Goal: Check status: Check status

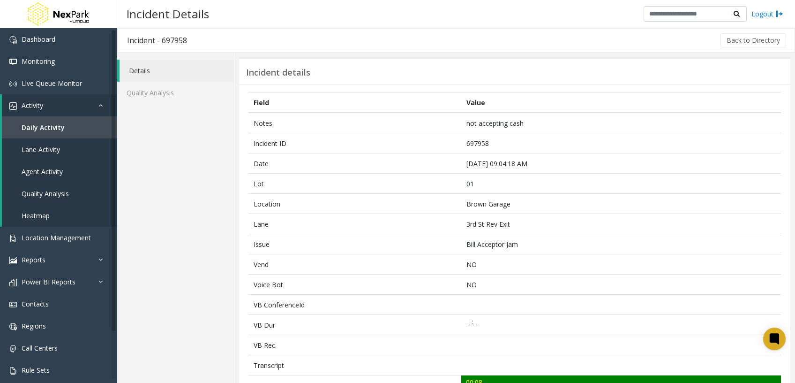
scroll to position [294, 0]
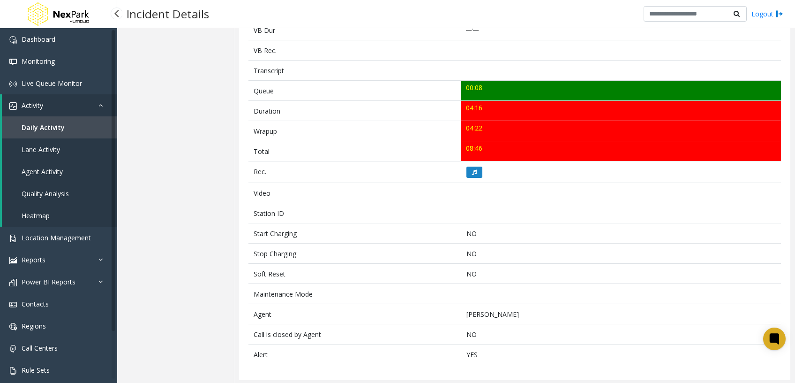
click at [56, 128] on span "Daily Activity" at bounding box center [43, 127] width 43 height 9
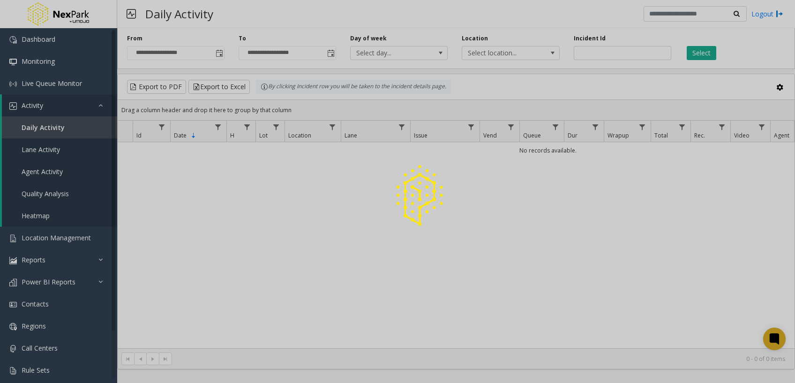
click at [623, 53] on div at bounding box center [397, 191] width 795 height 383
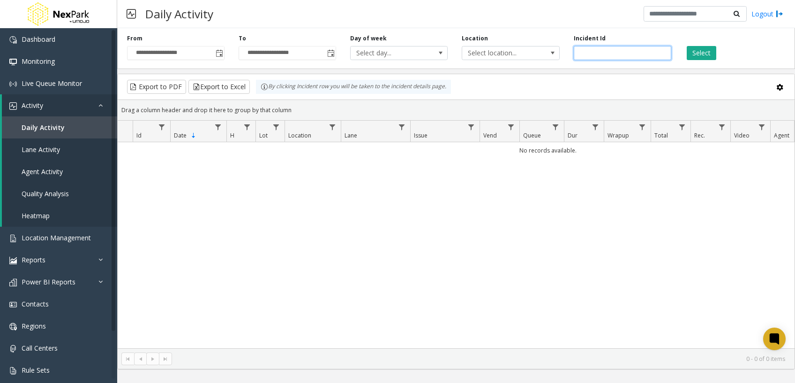
click at [626, 57] on input "number" at bounding box center [623, 53] width 98 height 14
paste input "******"
click at [702, 53] on button "Select" at bounding box center [702, 53] width 30 height 14
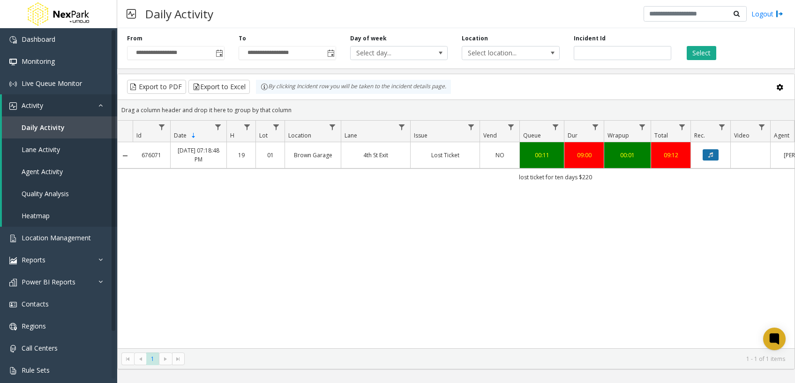
click at [708, 156] on button "Data table" at bounding box center [711, 154] width 16 height 11
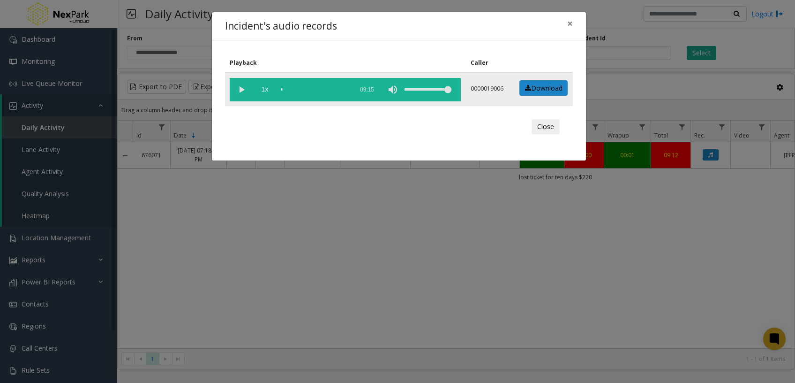
click at [242, 85] on vg-play-pause at bounding box center [241, 89] width 23 height 23
click at [543, 130] on button "Close" at bounding box center [546, 126] width 28 height 15
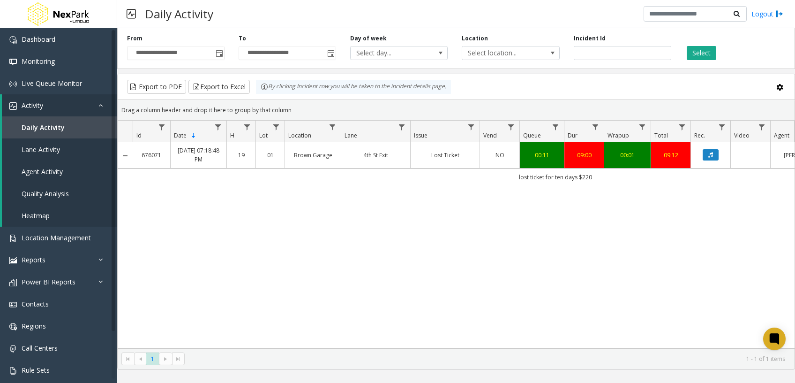
click at [617, 280] on div "676071 [DATE] 07:18:48 PM 19 01 Brown Garage 4th St Exit Lost Ticket NO 00:11 0…" at bounding box center [456, 245] width 677 height 206
click at [589, 52] on input "******" at bounding box center [623, 53] width 98 height 14
paste input "number"
type input "******"
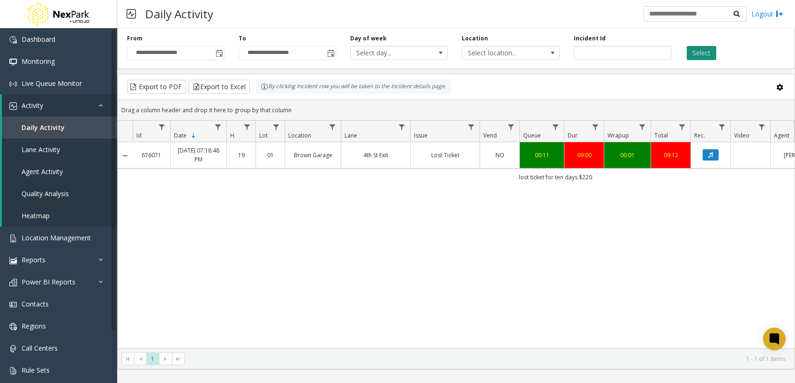
click at [691, 55] on button "Select" at bounding box center [702, 53] width 30 height 14
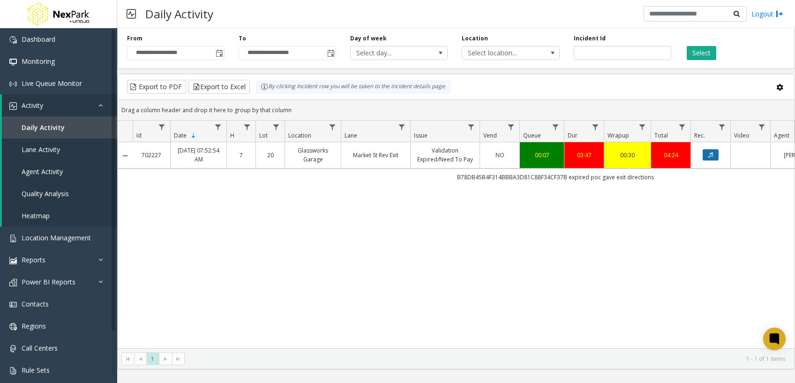
click at [713, 152] on icon "Data table" at bounding box center [710, 155] width 5 height 6
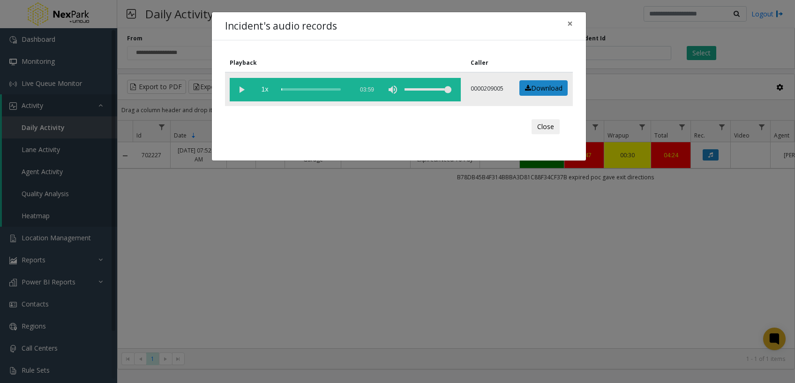
click at [243, 86] on vg-play-pause at bounding box center [241, 89] width 23 height 23
drag, startPoint x: 357, startPoint y: 280, endPoint x: 359, endPoint y: 271, distance: 9.1
click at [357, 279] on div "Incident's audio records × Playback Caller 1x 03:59 0000209005 Download Close" at bounding box center [397, 191] width 795 height 383
